Goal: Task Accomplishment & Management: Complete application form

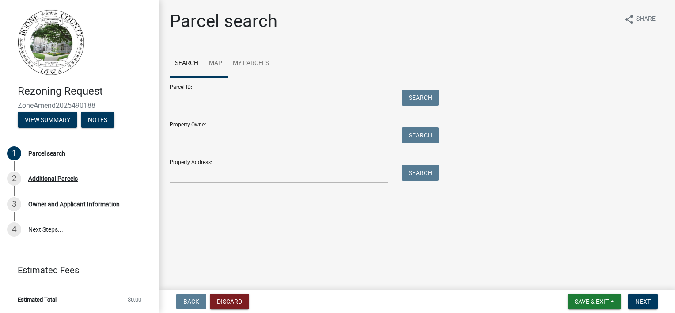
click at [219, 67] on link "Map" at bounding box center [216, 63] width 24 height 28
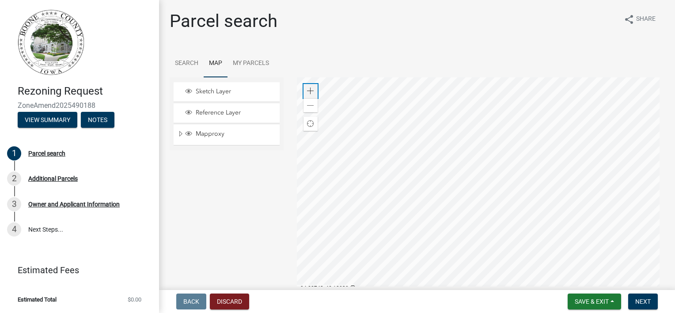
click at [308, 92] on span at bounding box center [310, 90] width 7 height 7
click at [408, 133] on div at bounding box center [481, 187] width 368 height 221
click at [311, 90] on span at bounding box center [310, 90] width 7 height 7
click at [518, 203] on div at bounding box center [481, 187] width 368 height 221
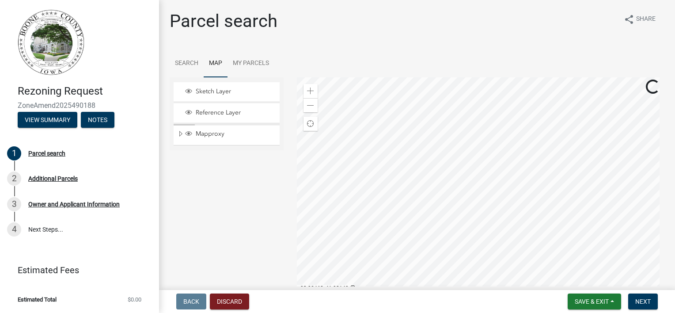
click at [488, 212] on div at bounding box center [481, 187] width 368 height 221
click at [456, 141] on div at bounding box center [481, 187] width 368 height 221
click at [433, 160] on div at bounding box center [481, 187] width 368 height 221
click at [309, 89] on span at bounding box center [310, 90] width 7 height 7
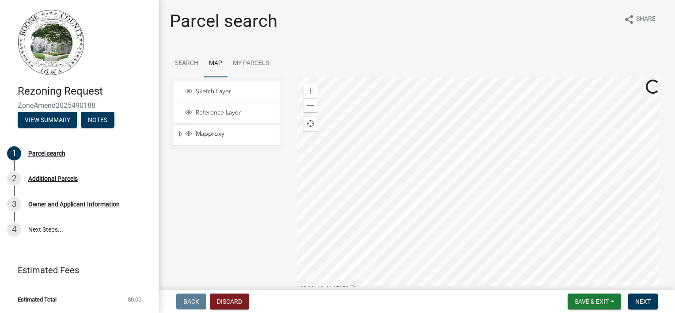
click at [452, 222] on div at bounding box center [481, 187] width 368 height 221
click at [489, 262] on div at bounding box center [481, 187] width 368 height 221
click at [493, 259] on div at bounding box center [481, 187] width 368 height 221
click at [514, 207] on div at bounding box center [481, 187] width 368 height 221
click at [309, 87] on div "Zoom in" at bounding box center [311, 91] width 14 height 14
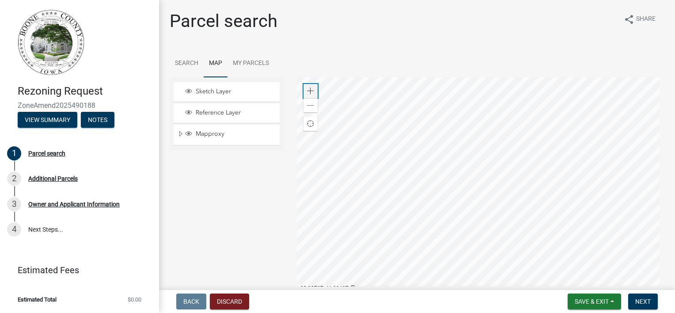
click at [307, 89] on span at bounding box center [310, 90] width 7 height 7
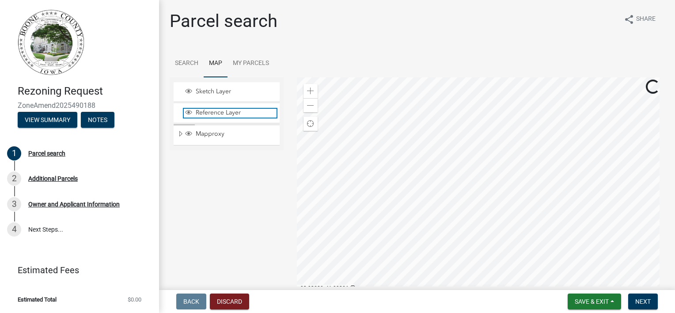
click at [221, 116] on span "Reference Layer" at bounding box center [235, 113] width 83 height 8
click at [365, 224] on div at bounding box center [481, 187] width 368 height 221
click at [379, 144] on div at bounding box center [481, 187] width 368 height 221
click at [240, 129] on div "Mapproxy" at bounding box center [227, 135] width 106 height 20
click at [182, 133] on span "Expand" at bounding box center [180, 134] width 7 height 8
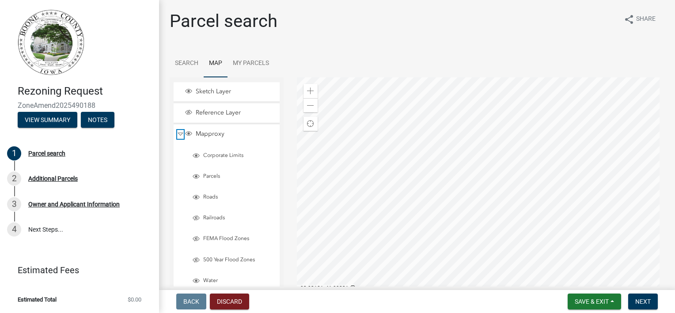
scroll to position [44, 0]
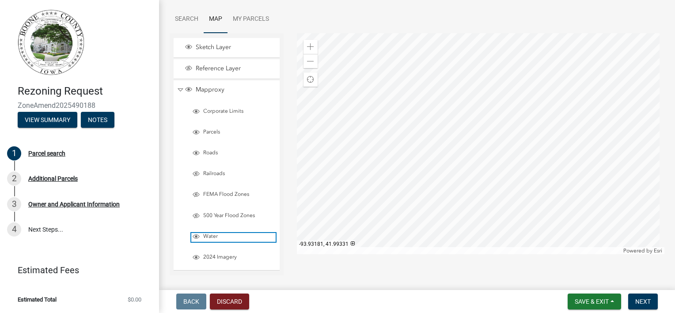
click at [208, 235] on span "Water" at bounding box center [238, 236] width 75 height 7
click at [389, 201] on div at bounding box center [481, 143] width 368 height 221
click at [378, 205] on div at bounding box center [481, 143] width 368 height 221
click at [194, 238] on span "Layer List" at bounding box center [196, 236] width 7 height 7
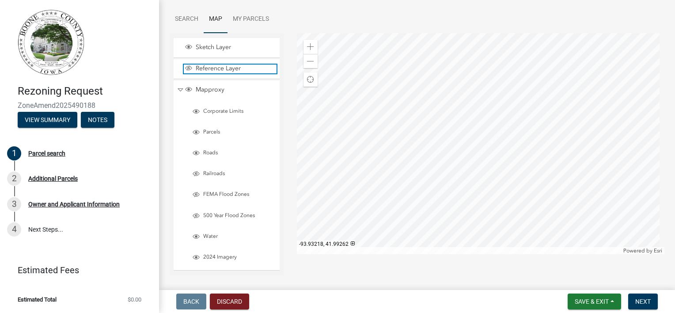
click at [188, 67] on span "Layer List" at bounding box center [188, 68] width 7 height 7
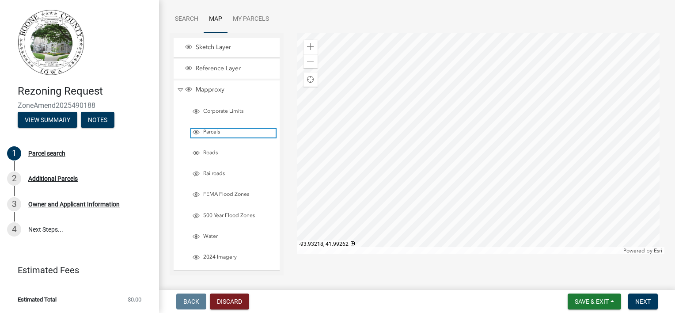
click at [209, 130] on span "Parcels" at bounding box center [238, 132] width 75 height 7
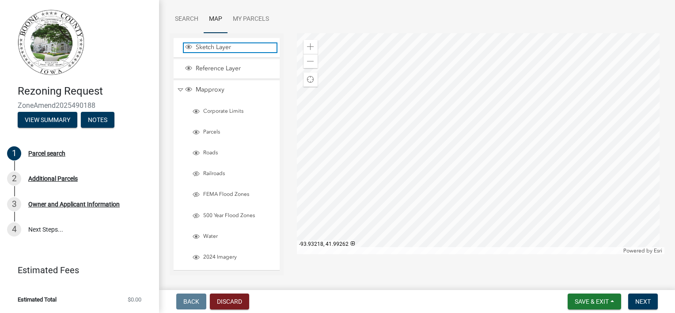
click at [208, 46] on span "Sketch Layer" at bounding box center [235, 47] width 83 height 8
click at [244, 18] on link "My Parcels" at bounding box center [251, 19] width 47 height 28
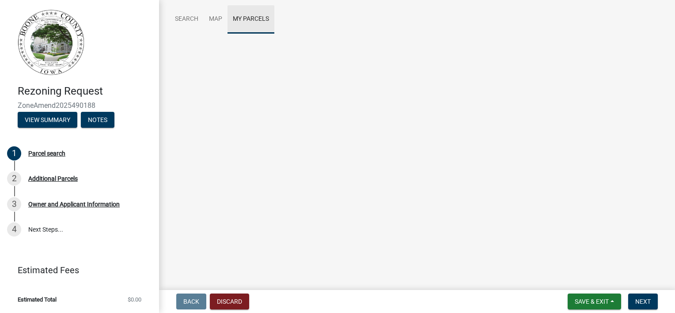
scroll to position [0, 0]
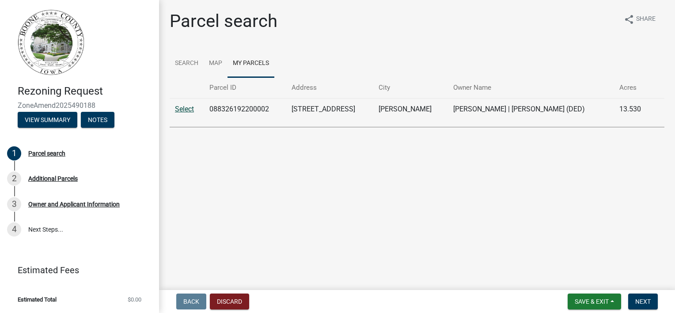
click at [184, 113] on link "Select" at bounding box center [184, 109] width 19 height 8
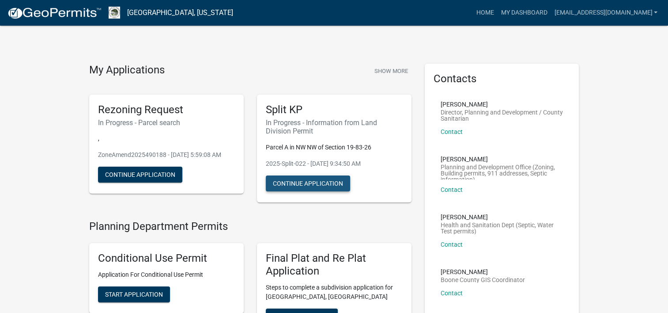
click at [285, 182] on button "Continue Application" at bounding box center [308, 183] width 84 height 16
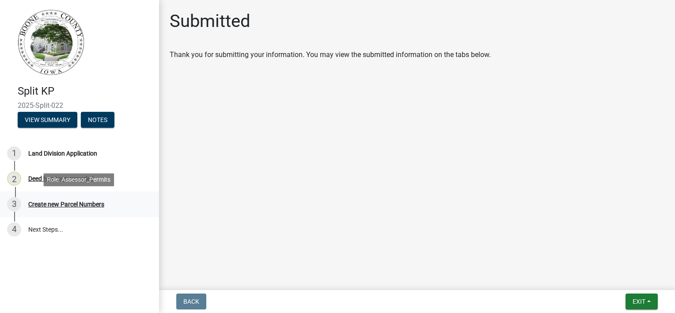
click at [35, 212] on link "3 Create new Parcel Numbers" at bounding box center [79, 204] width 159 height 26
click at [41, 205] on div "Create new Parcel Numbers" at bounding box center [66, 204] width 76 height 6
